Goal: Transaction & Acquisition: Subscribe to service/newsletter

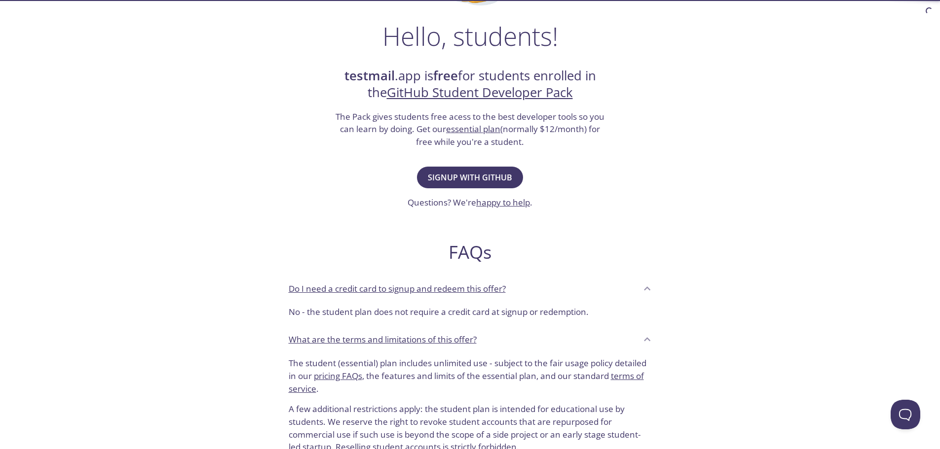
scroll to position [49, 0]
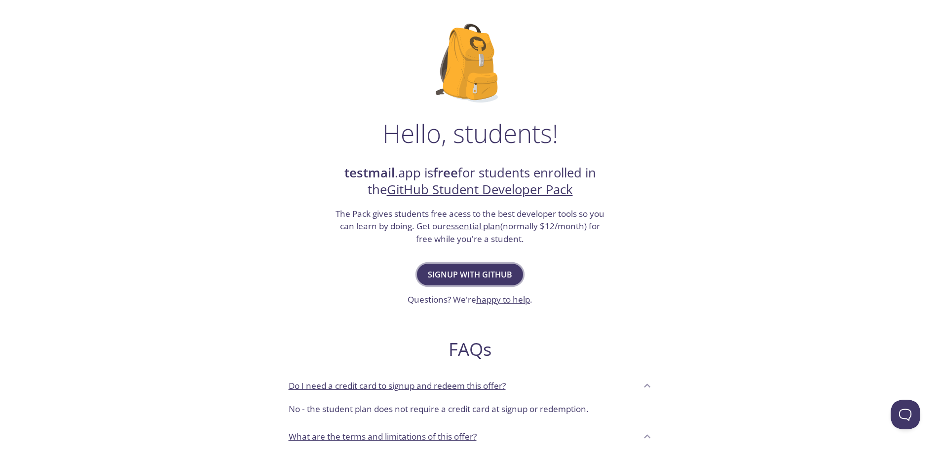
click at [498, 275] on span "Signup with GitHub" at bounding box center [470, 275] width 84 height 14
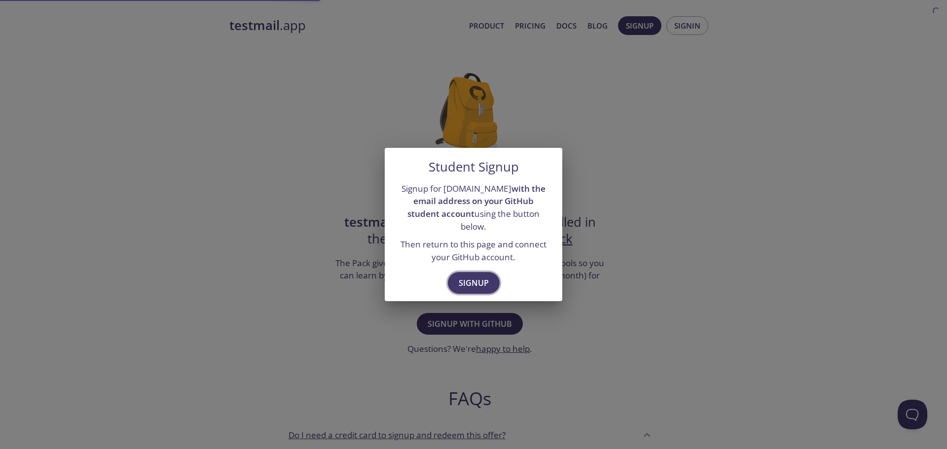
click at [475, 277] on span "Signup" at bounding box center [474, 283] width 30 height 14
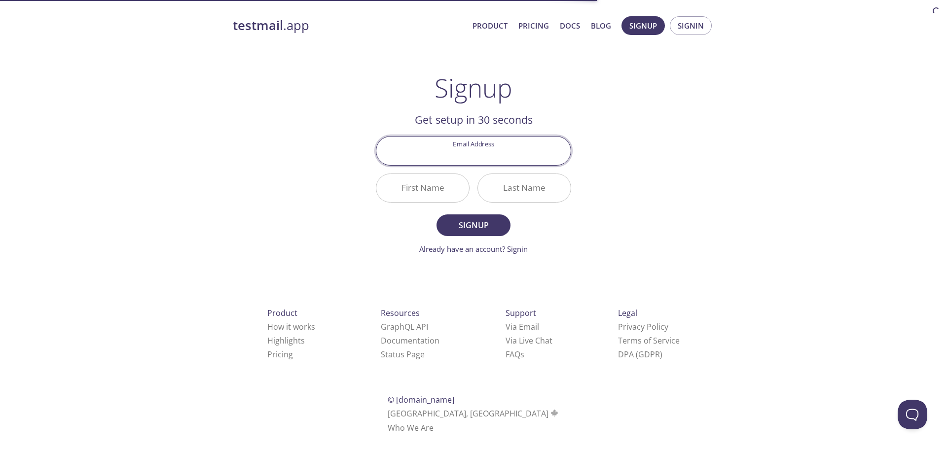
click at [505, 158] on input "Email Address" at bounding box center [473, 151] width 194 height 28
type input "[EMAIL_ADDRESS][DOMAIN_NAME]"
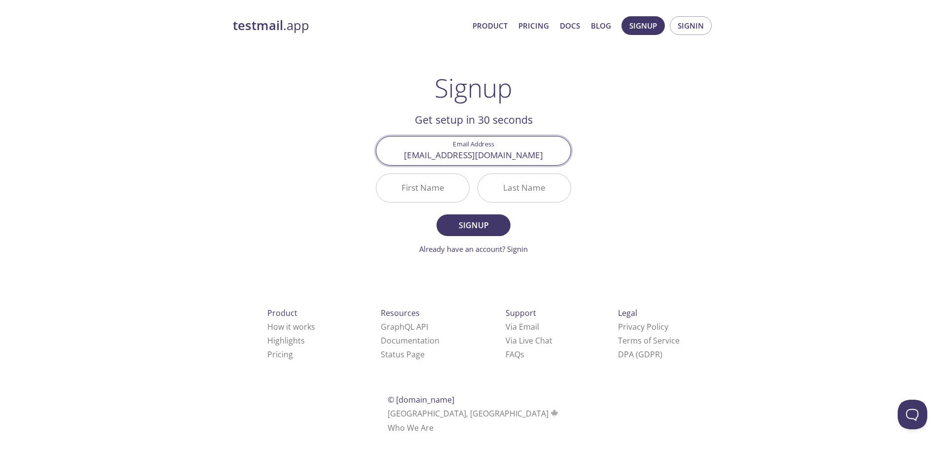
click at [425, 195] on input "First Name" at bounding box center [422, 188] width 93 height 28
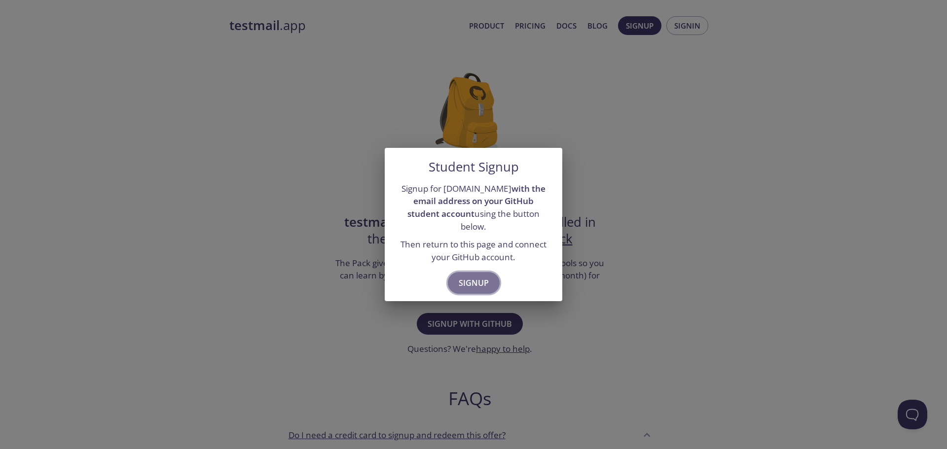
click at [468, 276] on span "Signup" at bounding box center [474, 283] width 30 height 14
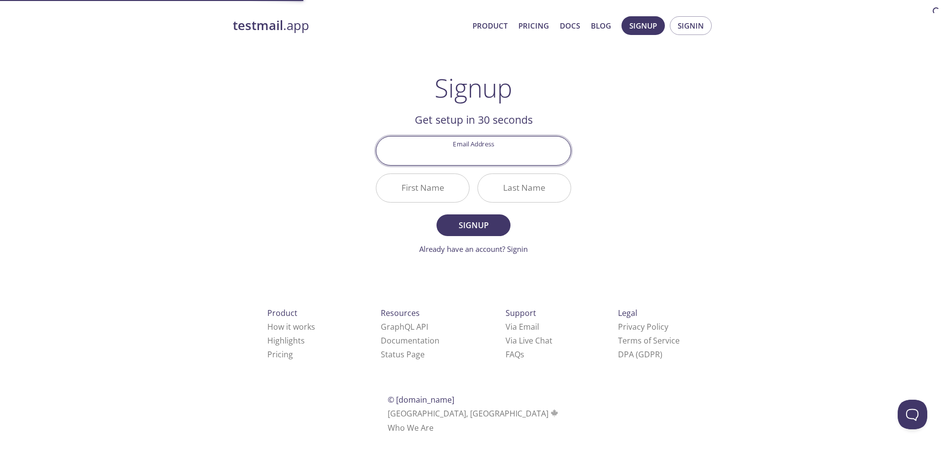
drag, startPoint x: 461, startPoint y: 145, endPoint x: 470, endPoint y: 148, distance: 9.4
click at [461, 145] on input "Email Address" at bounding box center [473, 151] width 194 height 28
type input "[EMAIL_ADDRESS][DOMAIN_NAME]"
drag, startPoint x: 508, startPoint y: 214, endPoint x: 499, endPoint y: 215, distance: 8.9
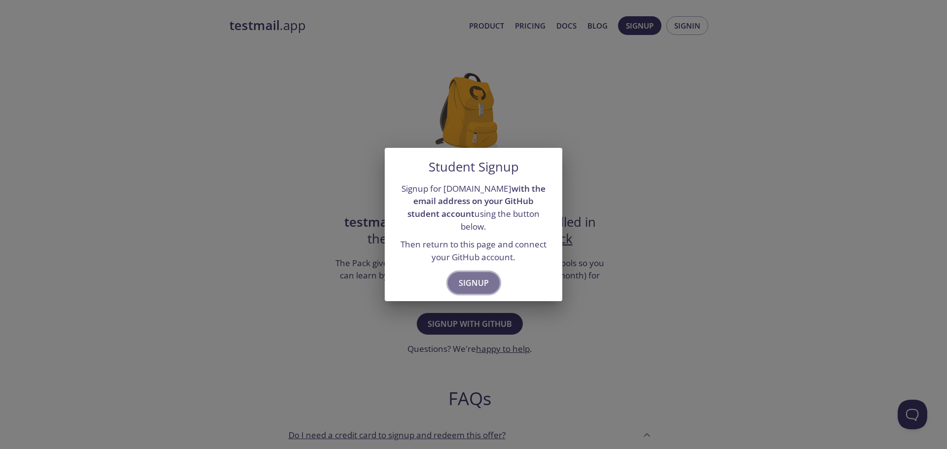
click at [475, 279] on span "Signup" at bounding box center [474, 283] width 30 height 14
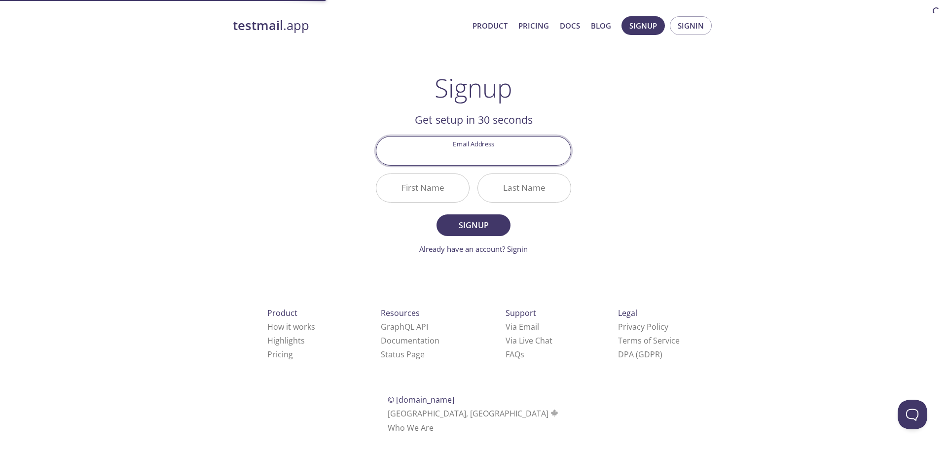
click at [465, 157] on input "Email Address" at bounding box center [473, 151] width 194 height 28
type input "[EMAIL_ADDRESS][DOMAIN_NAME]"
click at [417, 188] on input "First Name" at bounding box center [422, 188] width 93 height 28
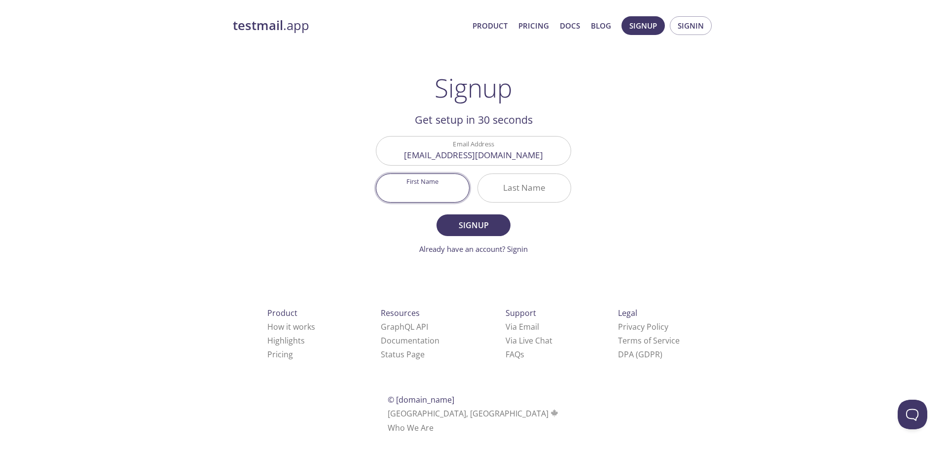
type input "T"
type input "[PERSON_NAME]"
click at [476, 222] on span "Signup" at bounding box center [474, 226] width 52 height 14
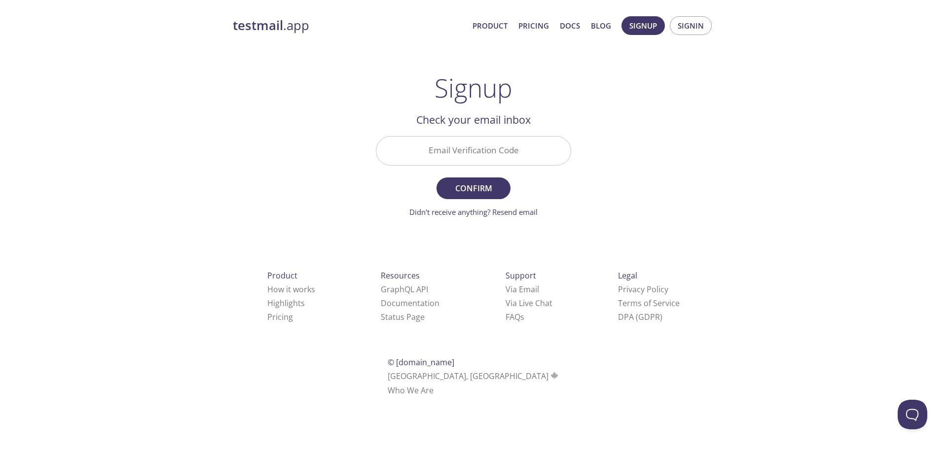
click at [492, 141] on input "Email Verification Code" at bounding box center [473, 151] width 194 height 28
paste input "JNA2ZTC"
type input "JNA2ZTC"
click at [480, 191] on span "Confirm" at bounding box center [474, 189] width 52 height 14
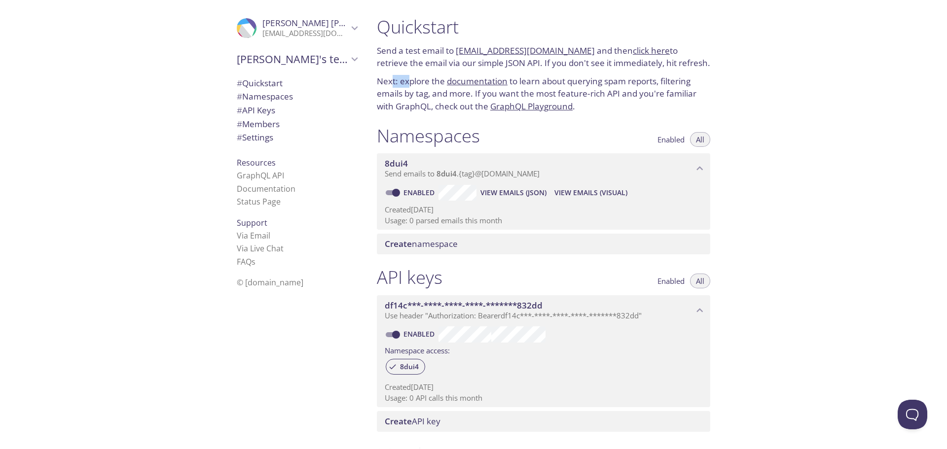
drag, startPoint x: 394, startPoint y: 82, endPoint x: 411, endPoint y: 79, distance: 17.0
click at [411, 79] on p "Next: explore the documentation to learn about querying spam reports, filtering…" at bounding box center [544, 94] width 334 height 38
click at [409, 89] on p "Next: explore the documentation to learn about querying spam reports, filtering…" at bounding box center [544, 94] width 334 height 38
click at [266, 203] on link "Status Page" at bounding box center [259, 201] width 44 height 11
click at [338, 37] on p "[EMAIL_ADDRESS][DOMAIN_NAME]" at bounding box center [305, 34] width 86 height 10
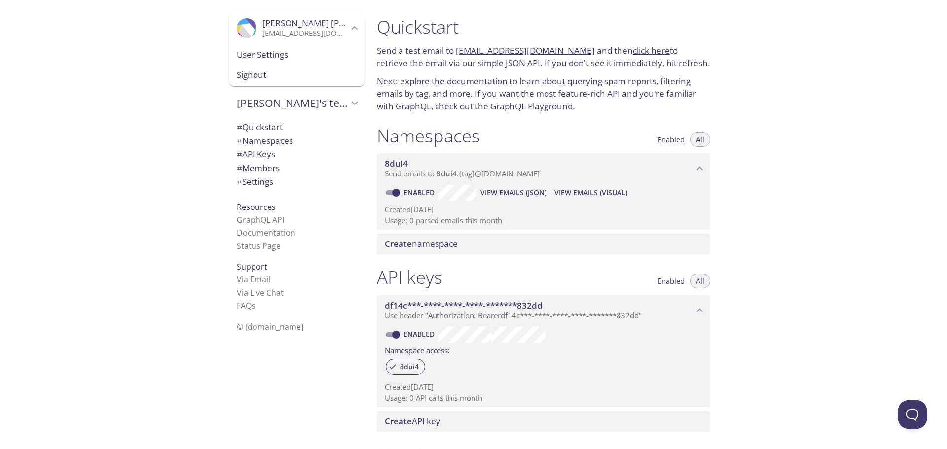
click at [348, 34] on icon "Yoonho Kim" at bounding box center [354, 28] width 13 height 13
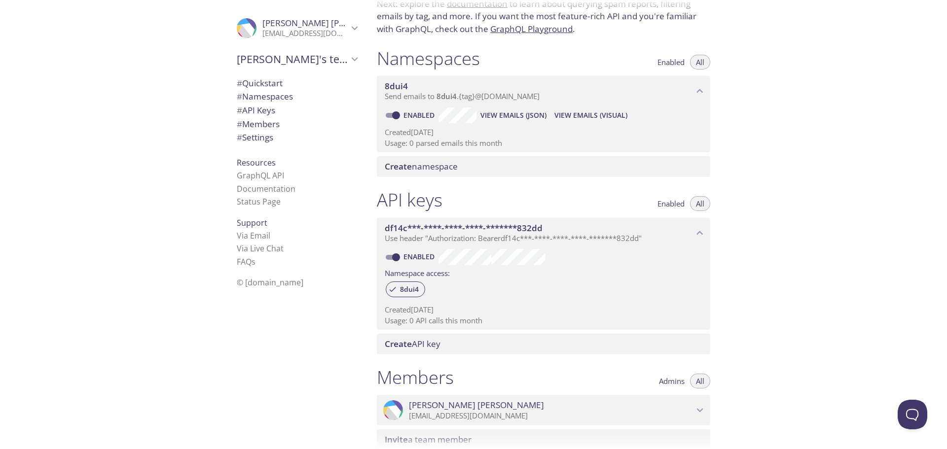
scroll to position [197, 0]
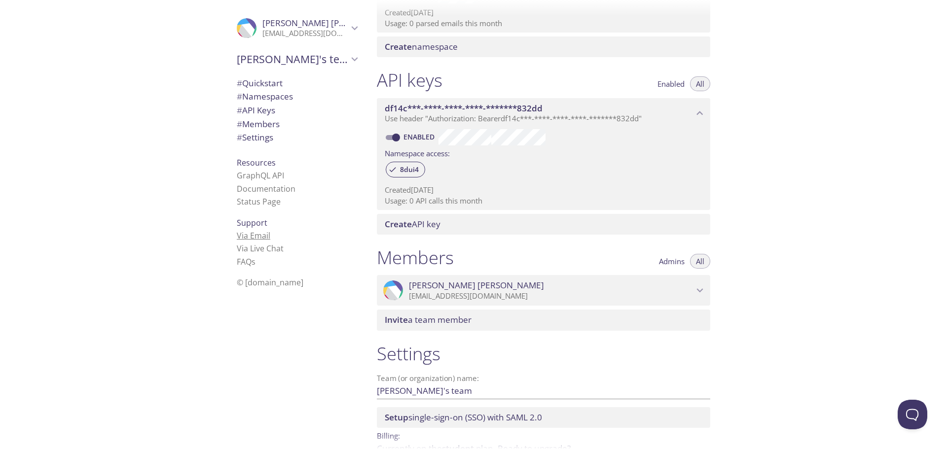
click at [253, 236] on link "Via Email" at bounding box center [254, 235] width 34 height 11
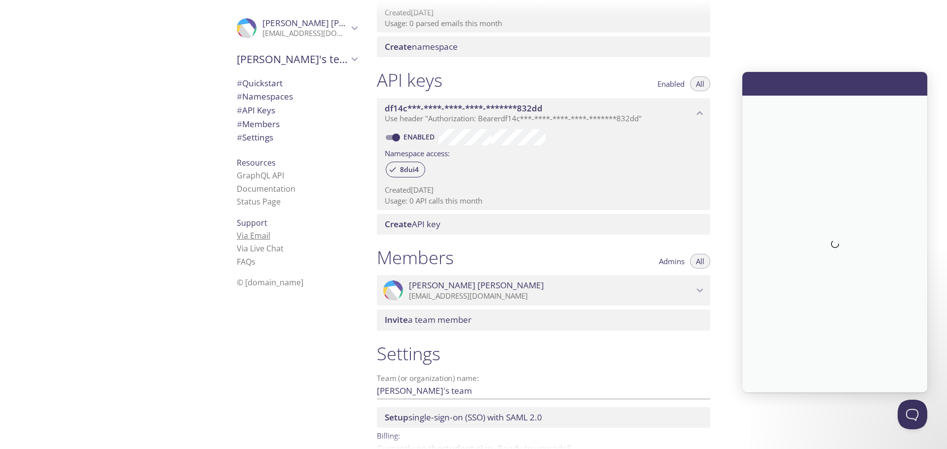
scroll to position [0, 0]
click at [776, 29] on div "Quickstart Send a test email to 8dui4.test@inbox.testmail.app and then click he…" at bounding box center [658, 224] width 578 height 449
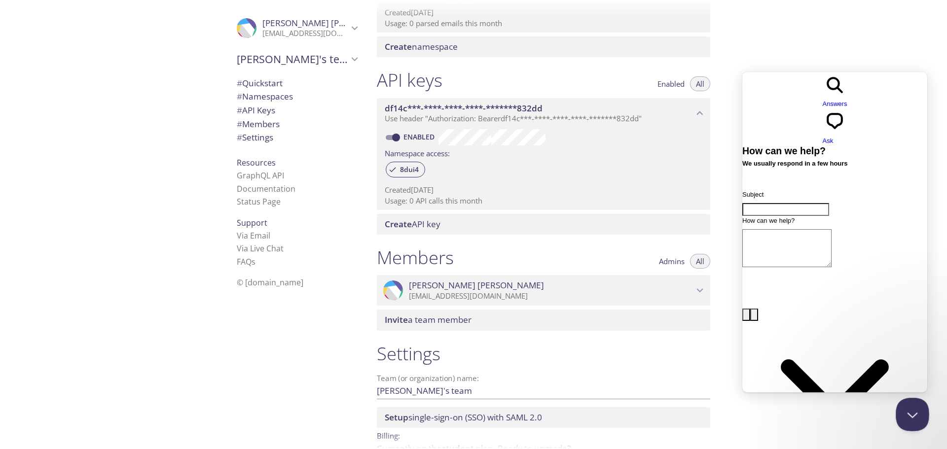
click at [905, 417] on button "Close Beacon popover" at bounding box center [911, 413] width 30 height 30
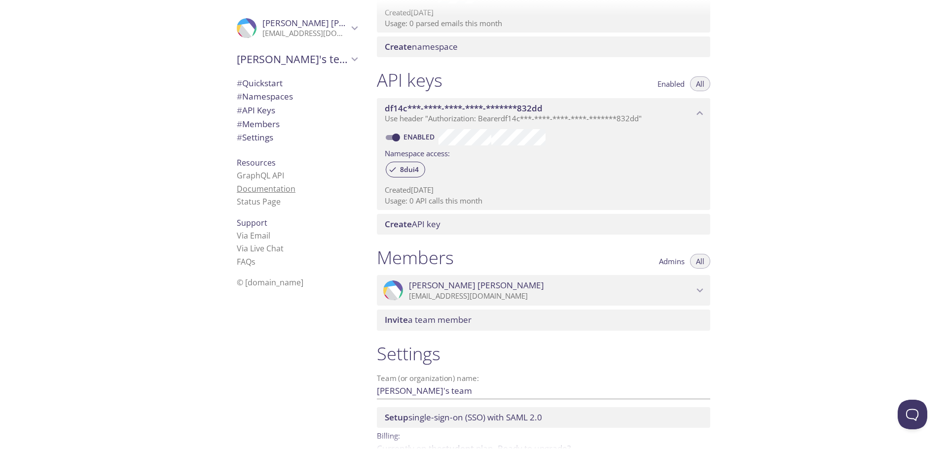
click at [265, 187] on link "Documentation" at bounding box center [266, 189] width 59 height 11
